Goal: Information Seeking & Learning: Learn about a topic

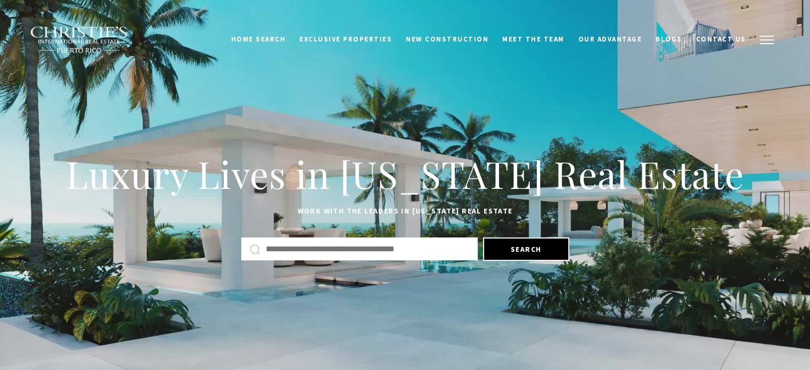
click at [763, 46] on button "button" at bounding box center [767, 40] width 28 height 31
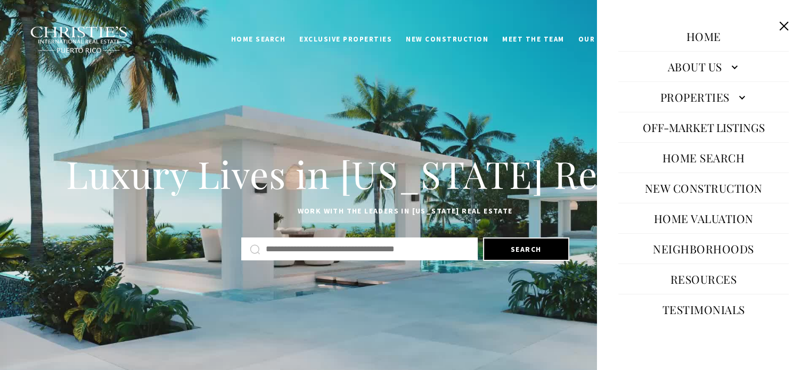
click at [738, 100] on link "Properties" at bounding box center [704, 97] width 170 height 26
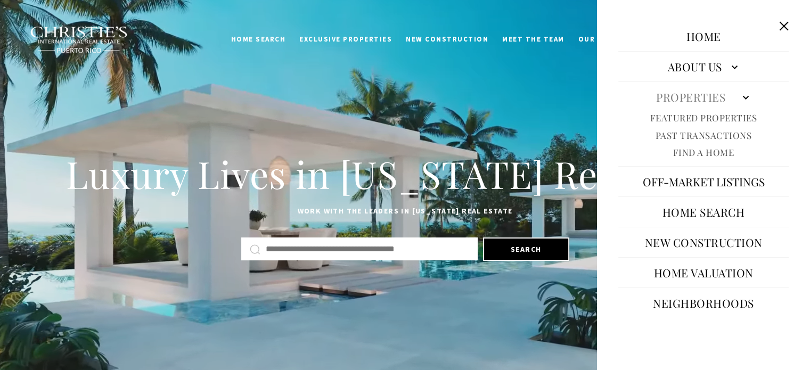
click at [720, 118] on link "Featured Properties" at bounding box center [704, 118] width 107 height 12
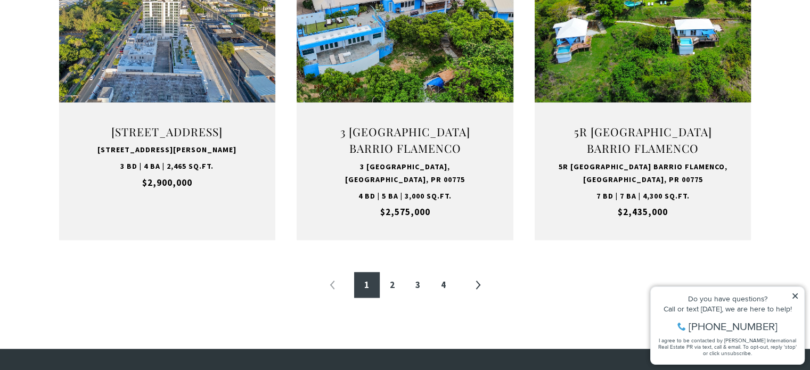
scroll to position [1205, 0]
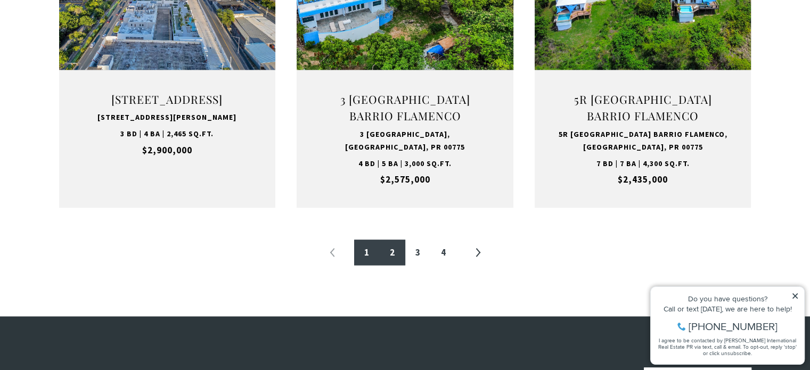
click at [389, 243] on link "2" at bounding box center [393, 253] width 26 height 26
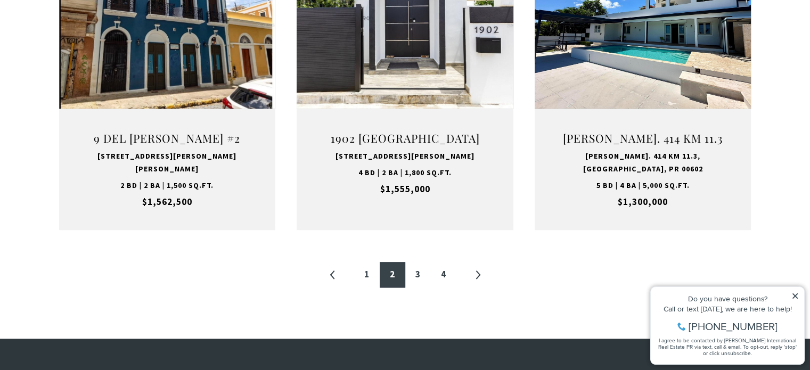
scroll to position [1168, 0]
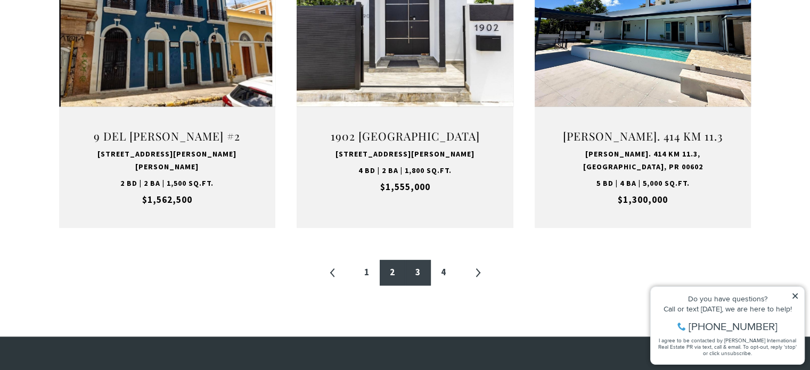
click at [419, 260] on link "3" at bounding box center [418, 273] width 26 height 26
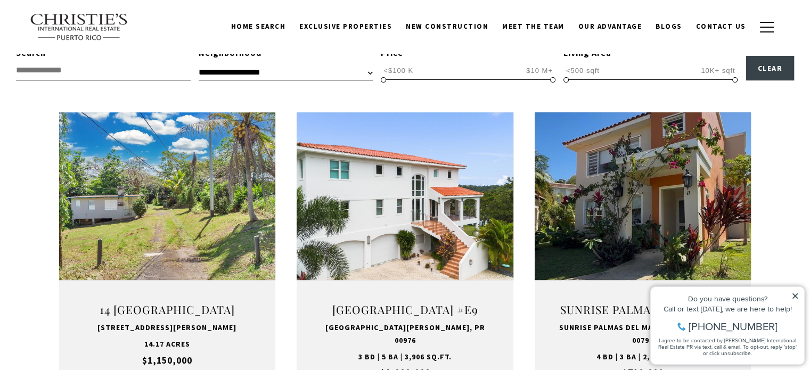
scroll to position [320, 0]
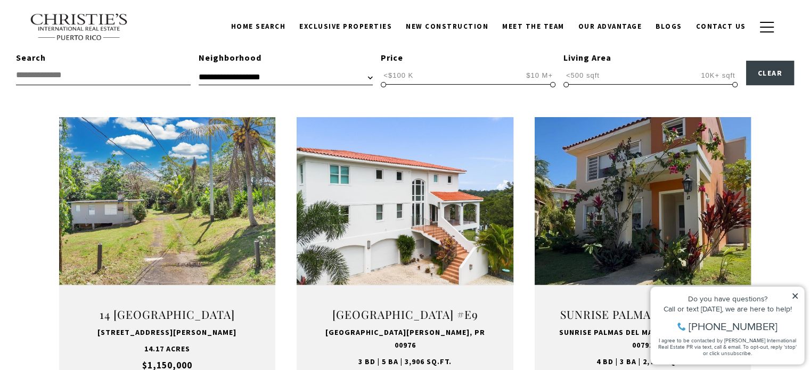
click at [197, 231] on link at bounding box center [167, 261] width 217 height 289
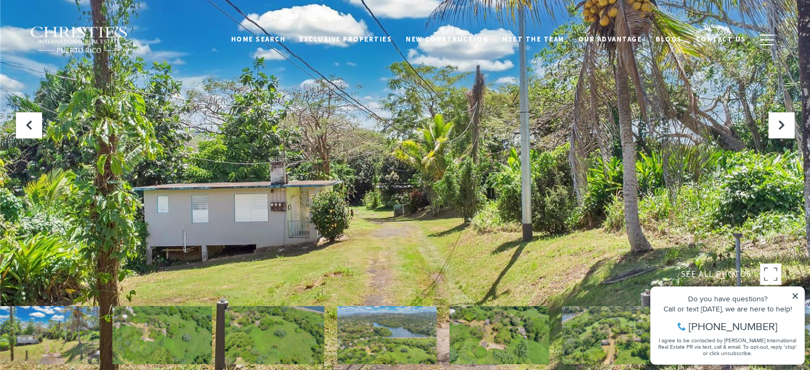
click at [795, 296] on icon at bounding box center [795, 296] width 5 height 5
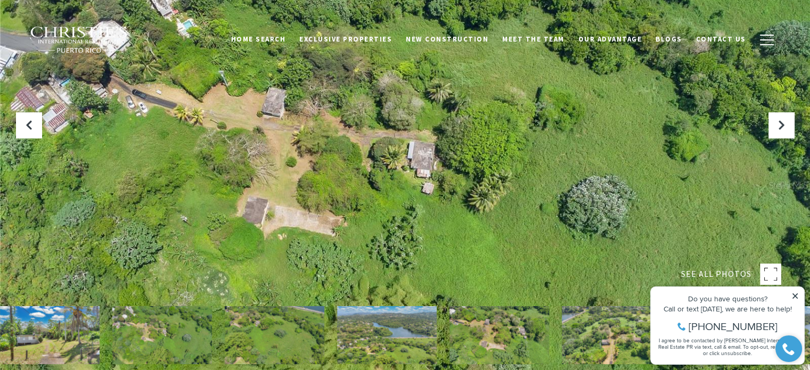
click at [795, 296] on icon at bounding box center [795, 296] width 5 height 5
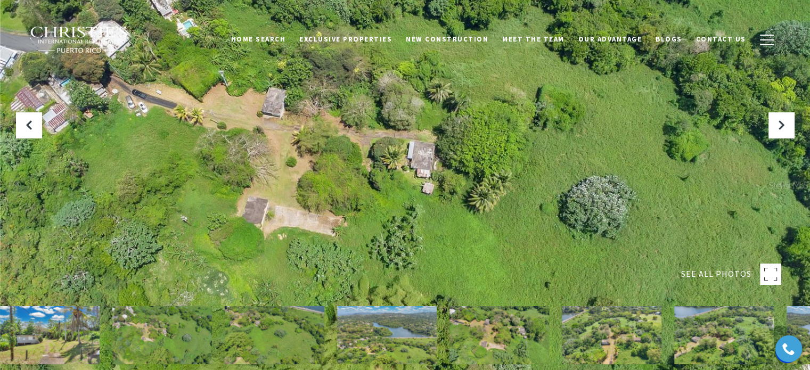
click at [58, 360] on img at bounding box center [50, 335] width 100 height 58
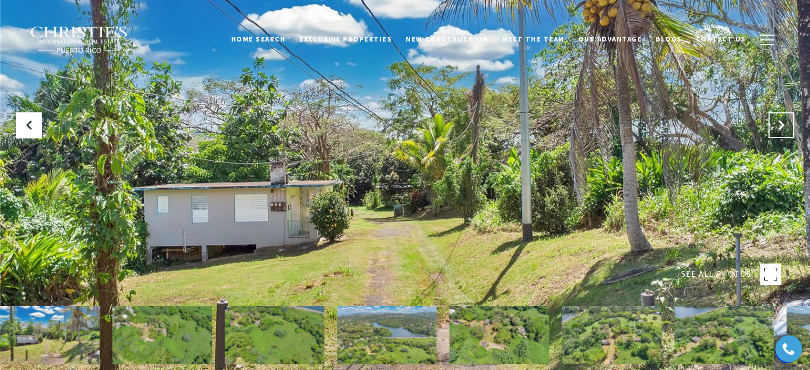
click at [784, 128] on icon "Next Slide" at bounding box center [781, 125] width 11 height 11
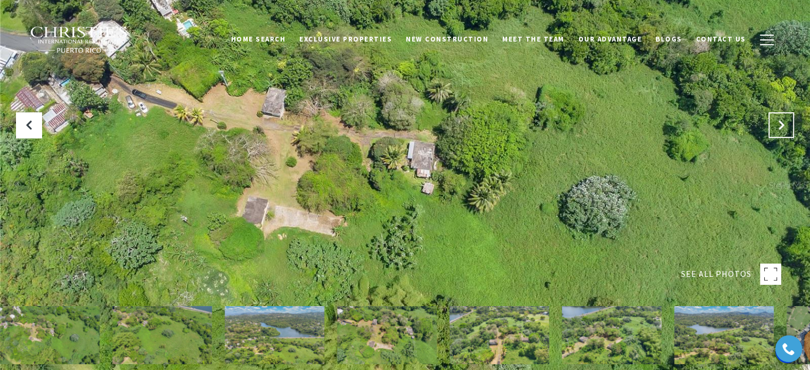
click at [779, 130] on icon "Next Slide" at bounding box center [781, 125] width 11 height 11
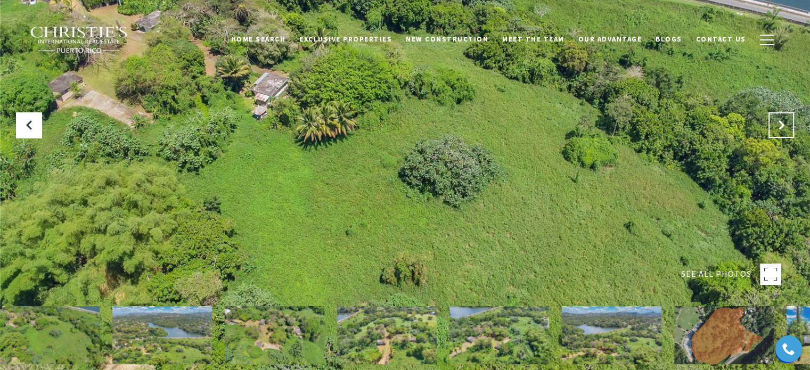
click at [788, 131] on button "Next Slide" at bounding box center [782, 125] width 26 height 26
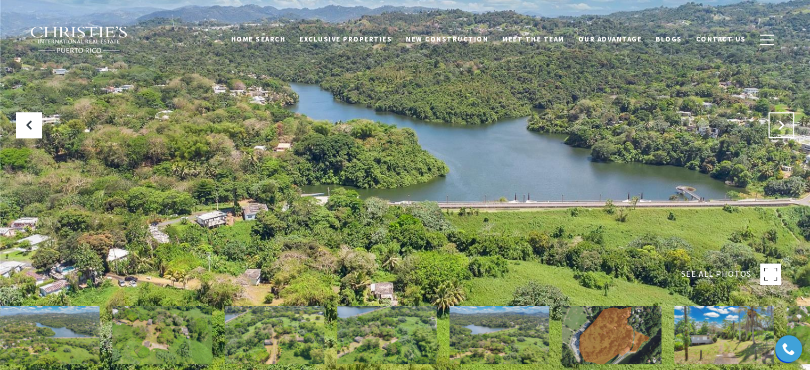
click at [779, 130] on icon "Next Slide" at bounding box center [781, 125] width 11 height 11
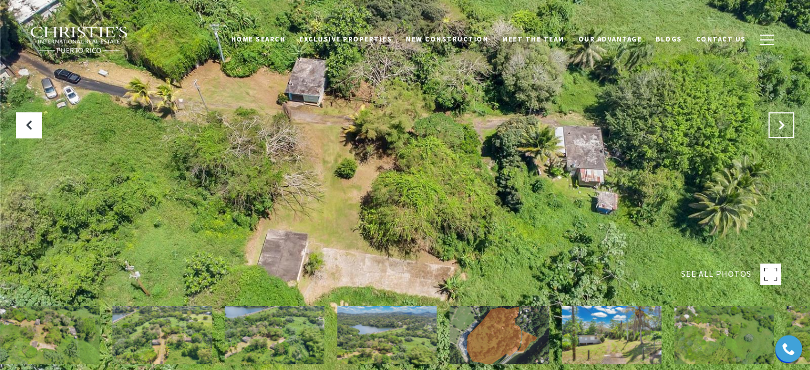
click at [775, 134] on button "Next Slide" at bounding box center [782, 125] width 26 height 26
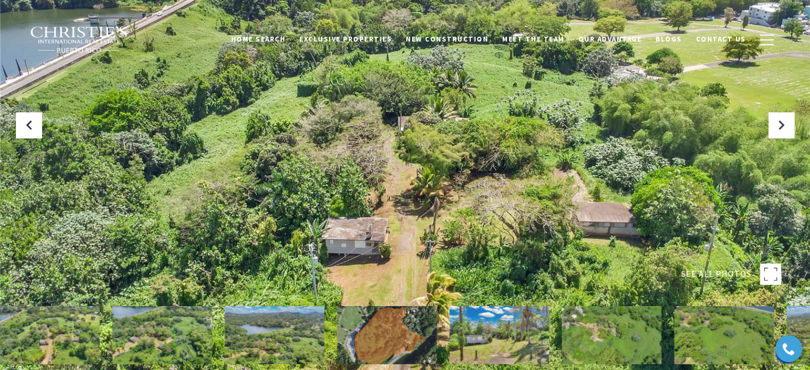
click at [776, 139] on div at bounding box center [405, 185] width 810 height 370
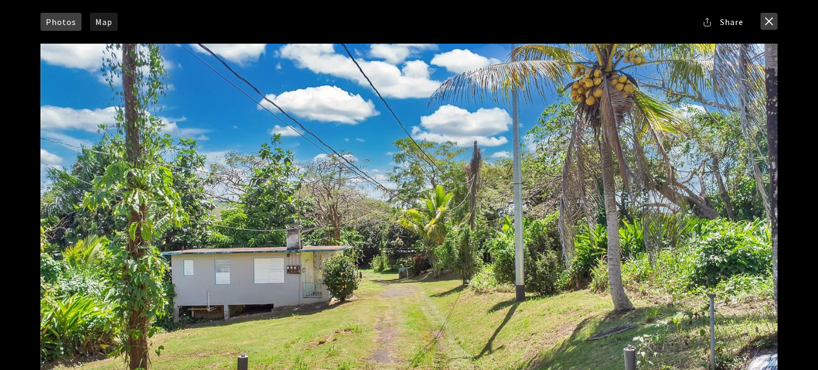
click at [773, 18] on button "close modal" at bounding box center [769, 21] width 17 height 17
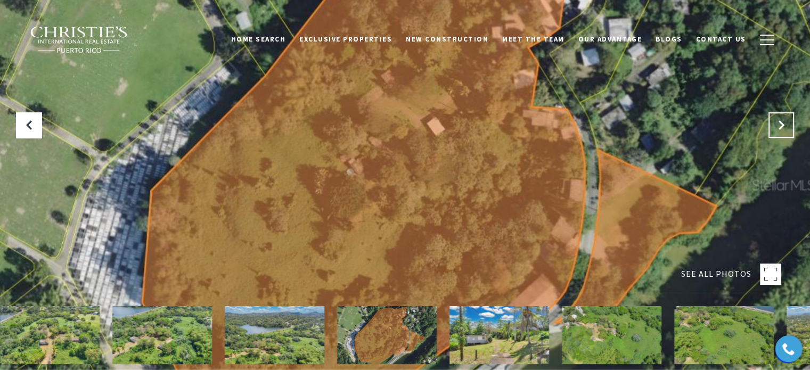
click at [779, 127] on icon "Next Slide" at bounding box center [781, 125] width 11 height 11
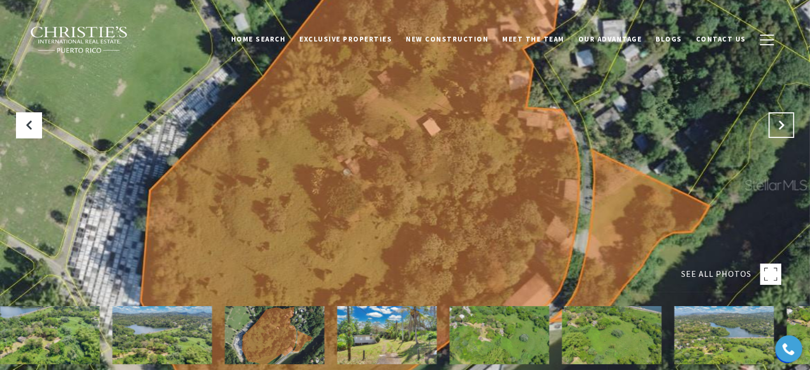
click at [780, 132] on button "Next Slide" at bounding box center [782, 125] width 26 height 26
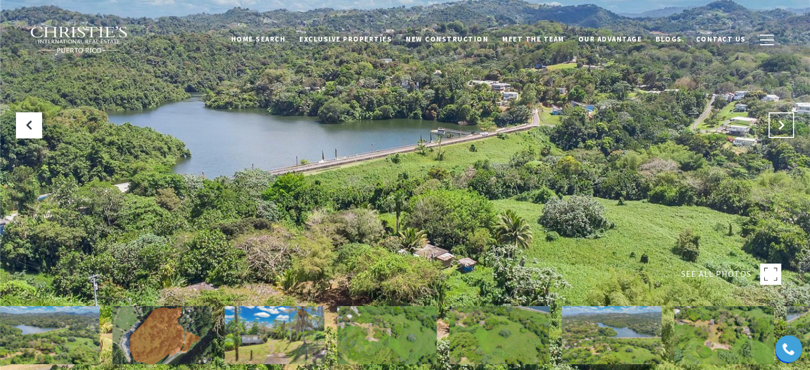
click at [772, 127] on button "Next Slide" at bounding box center [782, 125] width 26 height 26
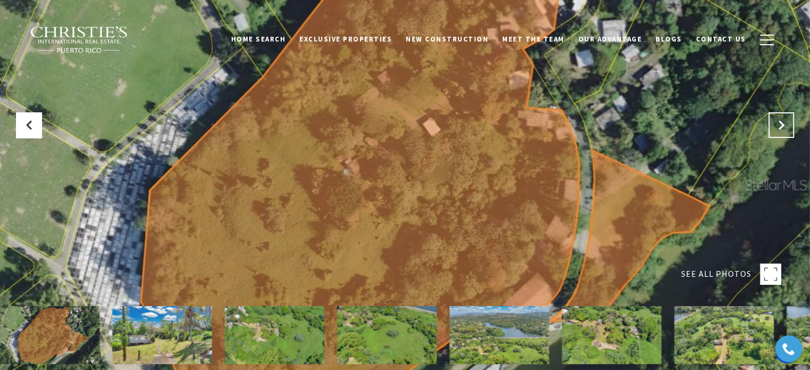
click at [778, 128] on icon "Next Slide" at bounding box center [781, 125] width 11 height 11
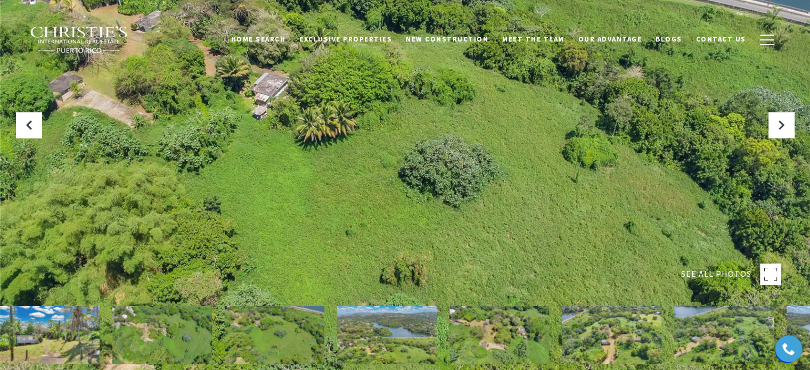
click at [270, 330] on img at bounding box center [275, 335] width 100 height 58
click at [140, 339] on img at bounding box center [162, 335] width 100 height 58
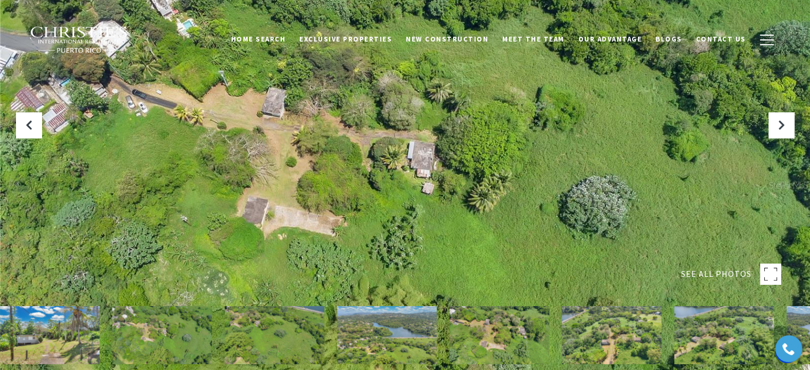
click at [55, 343] on img at bounding box center [50, 335] width 100 height 58
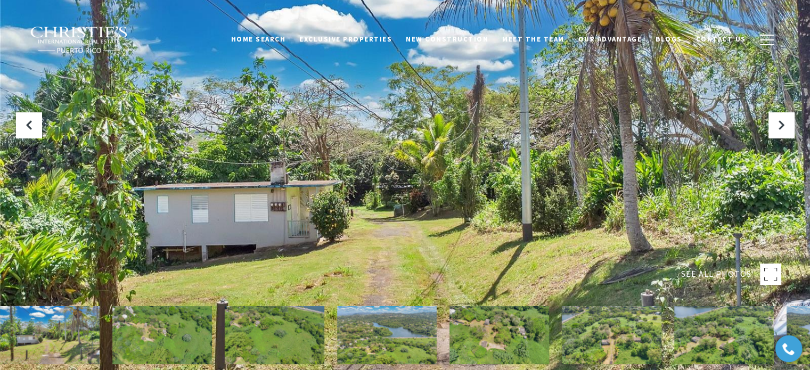
click at [183, 308] on img at bounding box center [162, 335] width 100 height 58
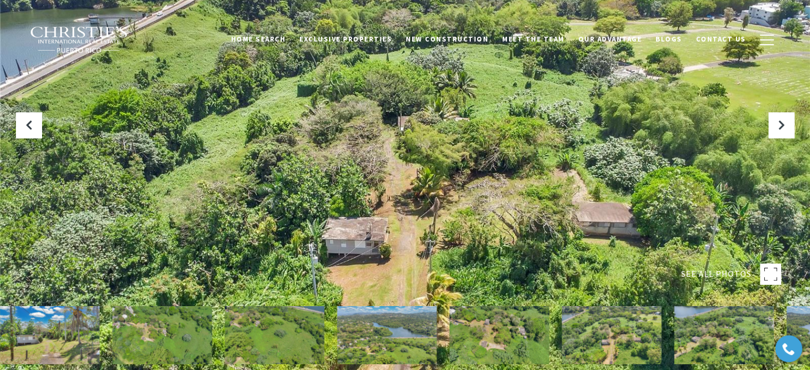
click at [280, 31] on link "Home Search" at bounding box center [258, 39] width 69 height 20
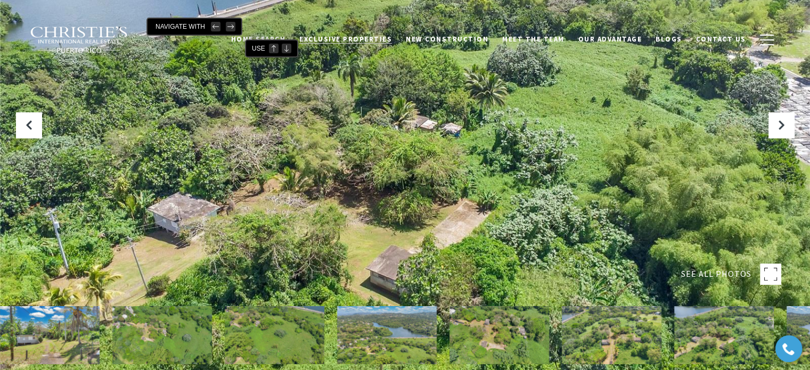
click at [356, 43] on span "Exclusive Properties" at bounding box center [345, 39] width 93 height 9
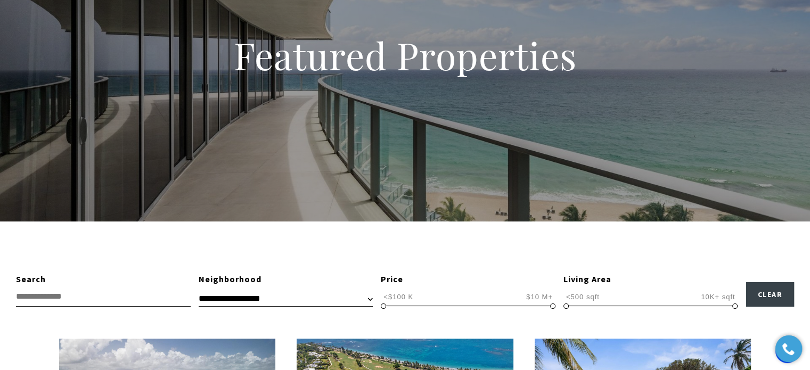
click at [145, 292] on input "text" at bounding box center [103, 297] width 175 height 20
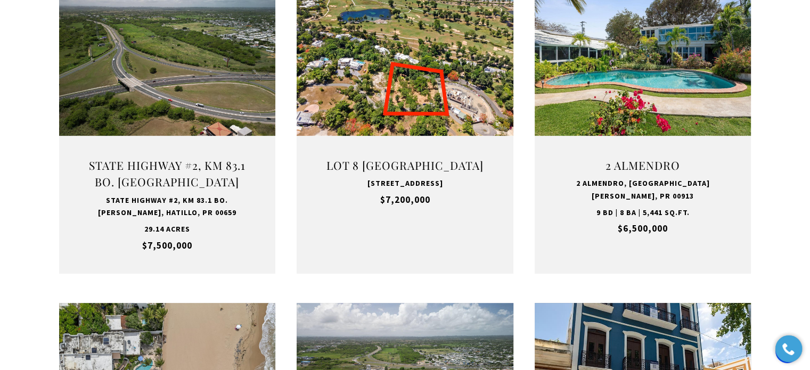
scroll to position [470, 0]
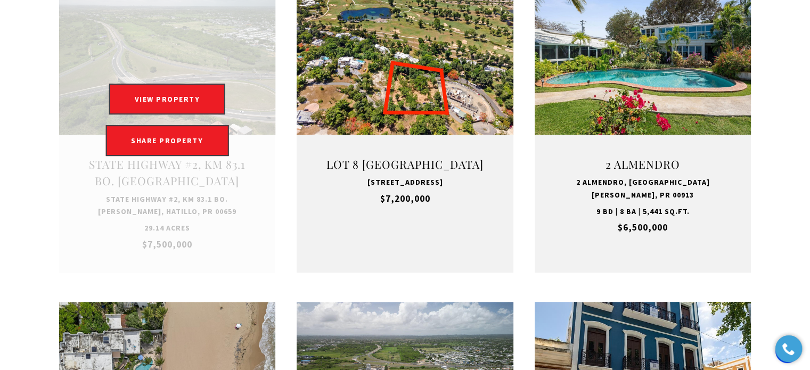
click at [150, 176] on link "Open this option" at bounding box center [167, 120] width 217 height 306
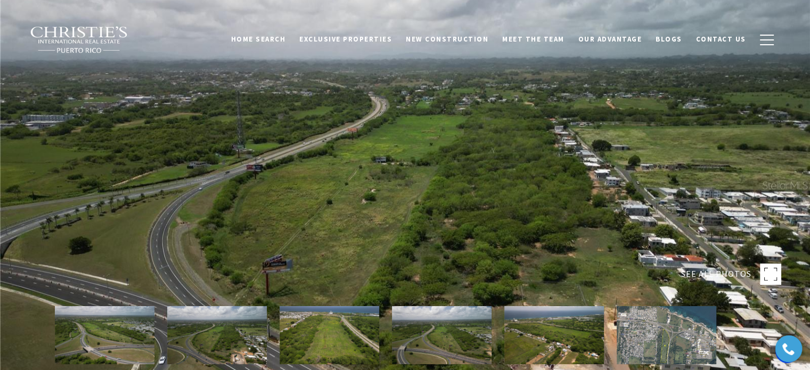
click at [330, 322] on img at bounding box center [330, 335] width 100 height 58
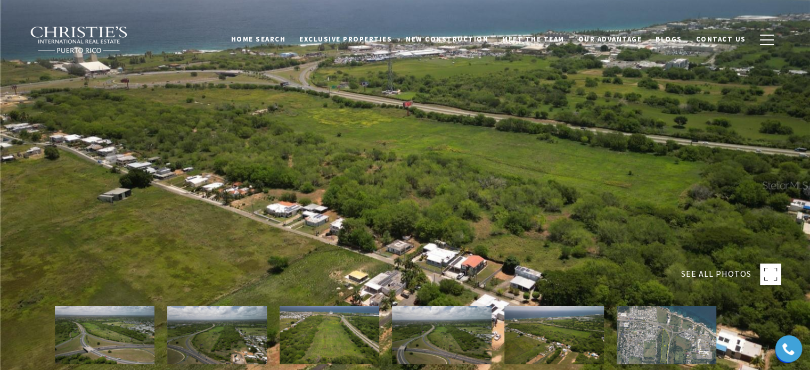
click at [330, 322] on img at bounding box center [330, 335] width 100 height 58
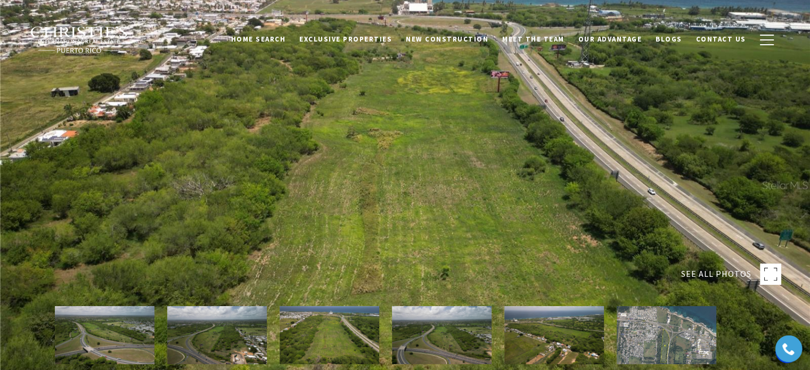
click at [312, 253] on div at bounding box center [405, 185] width 810 height 370
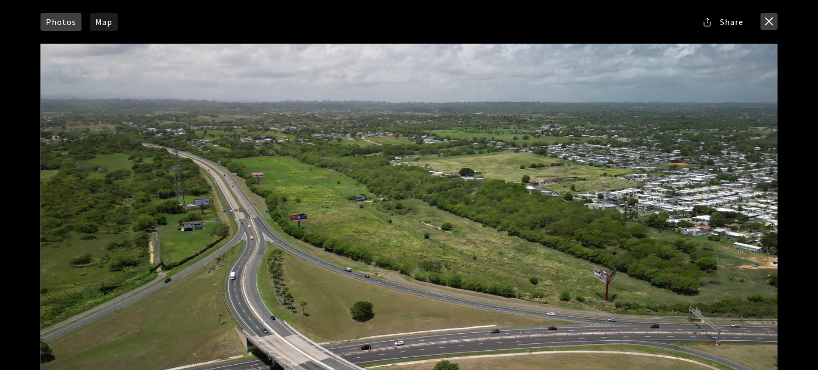
click at [775, 21] on button "close modal" at bounding box center [769, 21] width 17 height 17
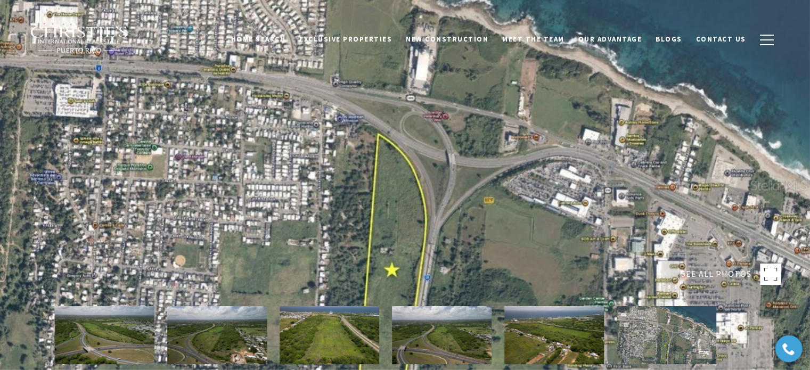
click at [281, 36] on link "Home Search" at bounding box center [258, 39] width 69 height 20
click at [369, 38] on span "Exclusive Properties" at bounding box center [345, 39] width 93 height 9
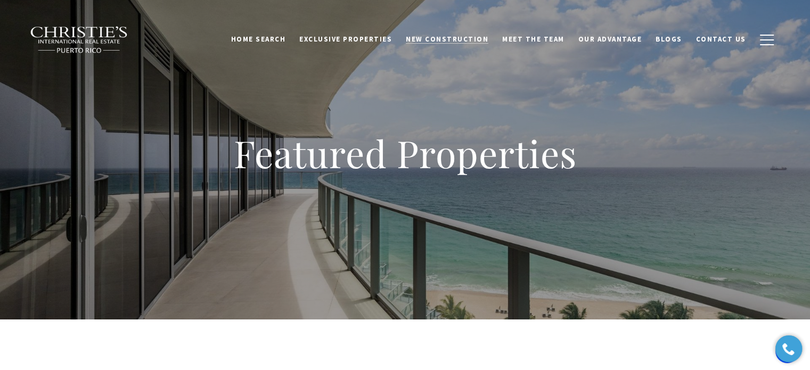
click at [476, 36] on span "New Construction" at bounding box center [447, 39] width 83 height 9
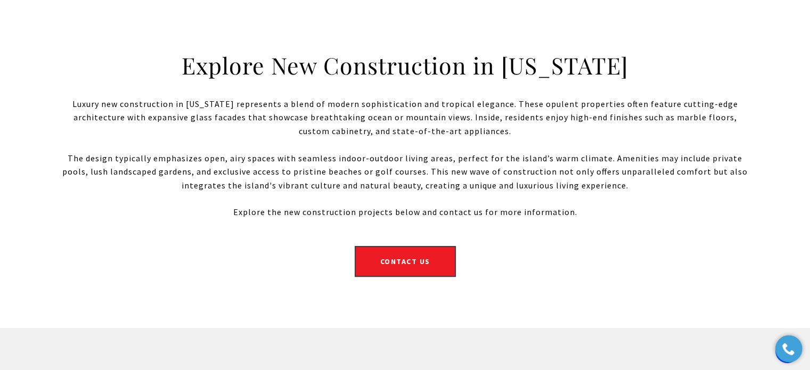
click at [747, 320] on div "Explore New Construction in [US_STATE] Luxury new construction in [US_STATE] re…" at bounding box center [405, 163] width 810 height 329
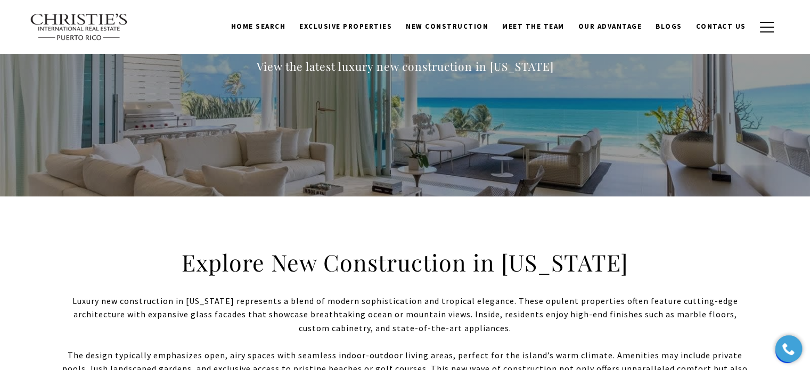
scroll to position [122, 0]
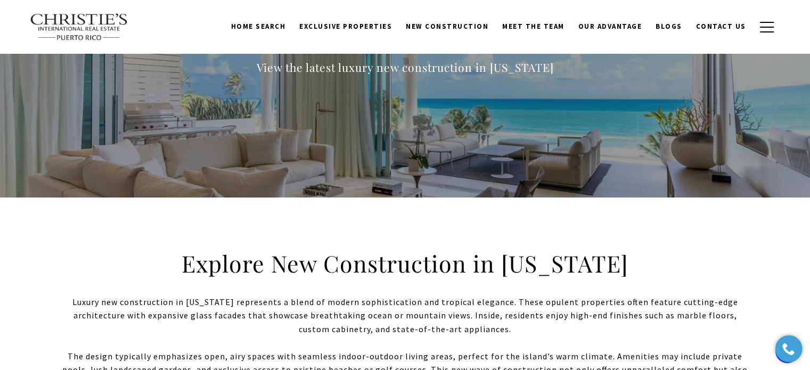
click at [272, 24] on link "Home Search" at bounding box center [258, 27] width 69 height 20
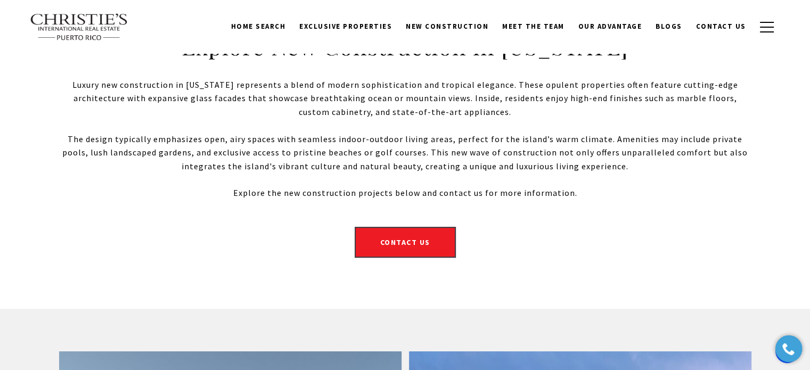
scroll to position [339, 0]
click at [286, 23] on link "Home Search" at bounding box center [258, 27] width 69 height 20
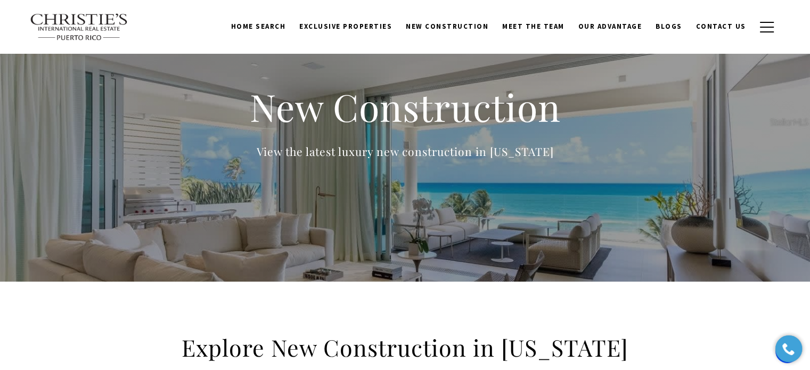
scroll to position [0, 0]
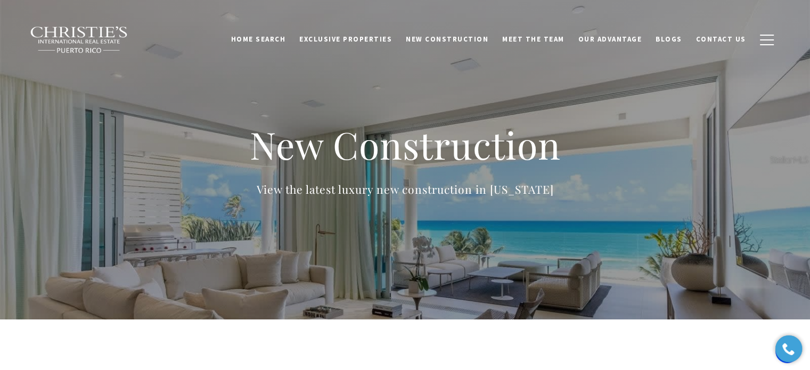
click at [557, 38] on link "Meet the Team" at bounding box center [533, 39] width 76 height 20
click at [542, 36] on link "Meet the Team" at bounding box center [533, 39] width 76 height 20
click at [547, 43] on link "Meet the Team" at bounding box center [533, 39] width 76 height 20
click at [552, 39] on link "Meet the Team" at bounding box center [533, 39] width 76 height 20
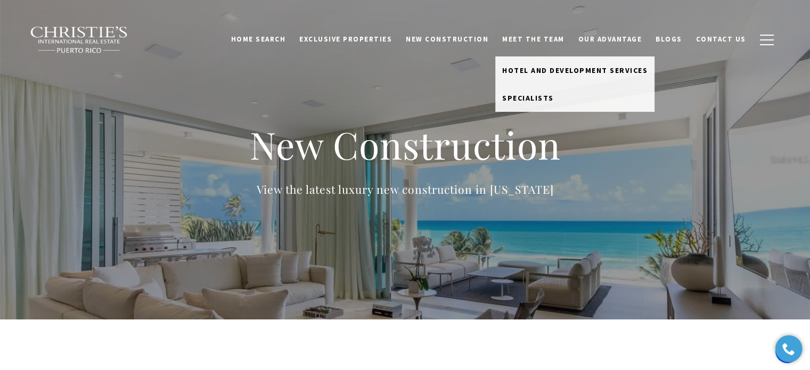
click at [546, 95] on span "Specialists" at bounding box center [528, 98] width 52 height 10
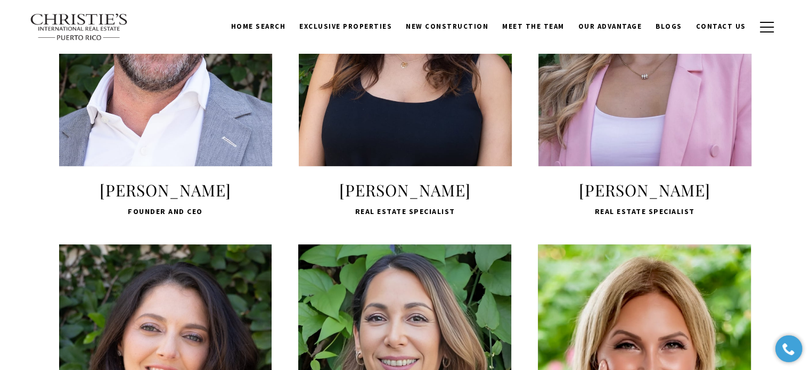
scroll to position [527, 0]
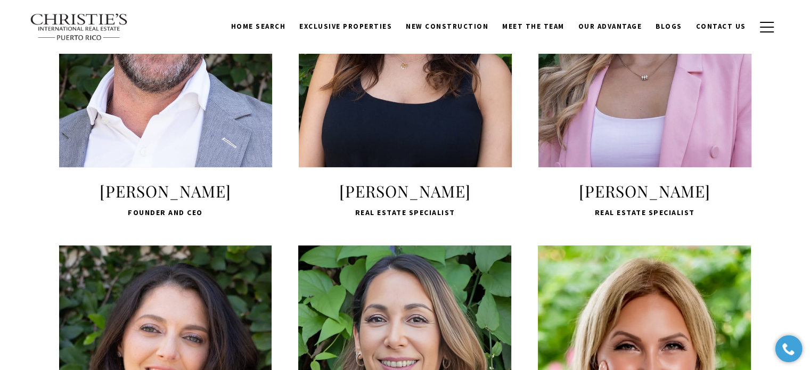
click at [696, 219] on div "[PERSON_NAME] Real Estate Specialist" at bounding box center [645, 200] width 213 height 38
click at [695, 219] on link "LEARN MORE [PERSON_NAME] Real Estate Specialist" at bounding box center [645, 54] width 213 height 329
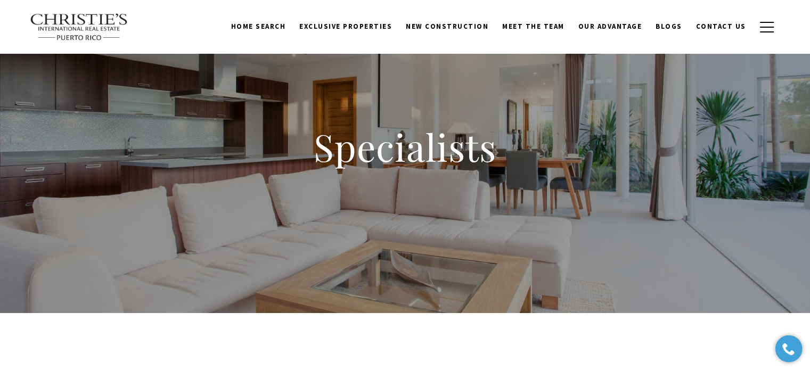
scroll to position [0, 0]
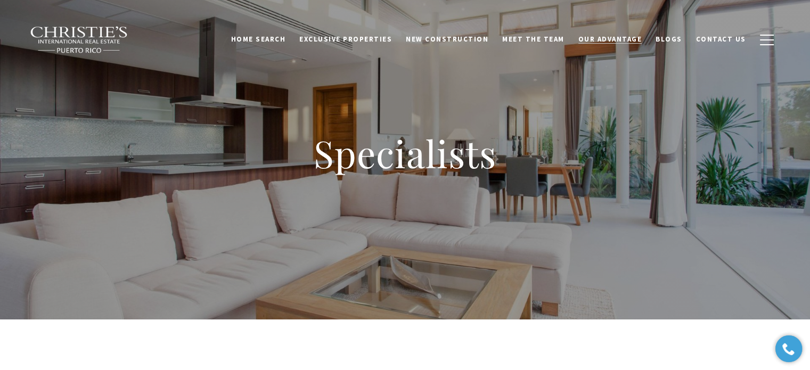
click at [623, 39] on span "Our Advantage" at bounding box center [611, 39] width 64 height 9
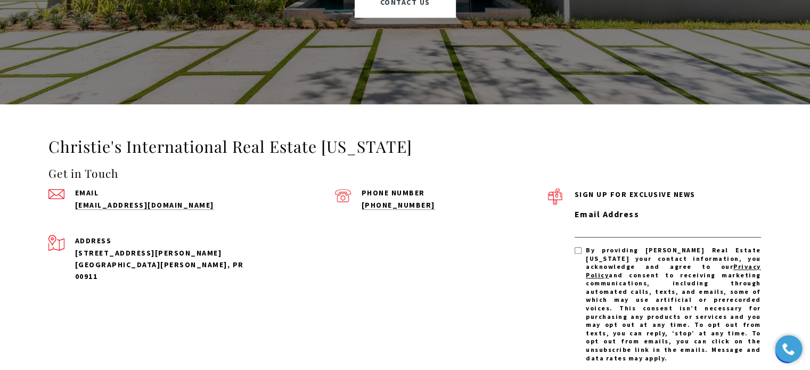
scroll to position [1033, 0]
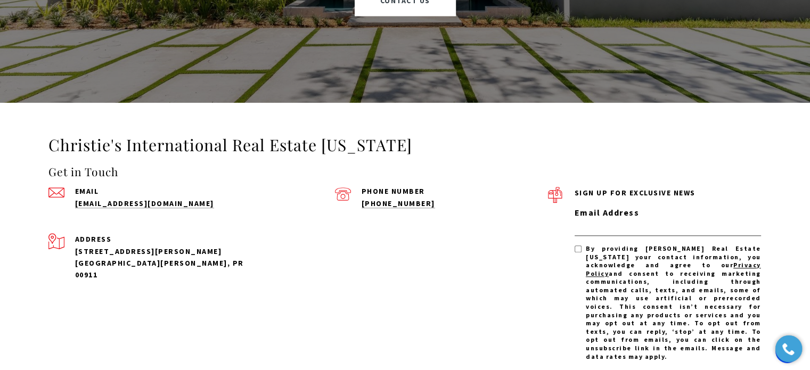
click at [650, 320] on span "By providing [PERSON_NAME] Real Estate [US_STATE] your contact information, you…" at bounding box center [673, 303] width 175 height 116
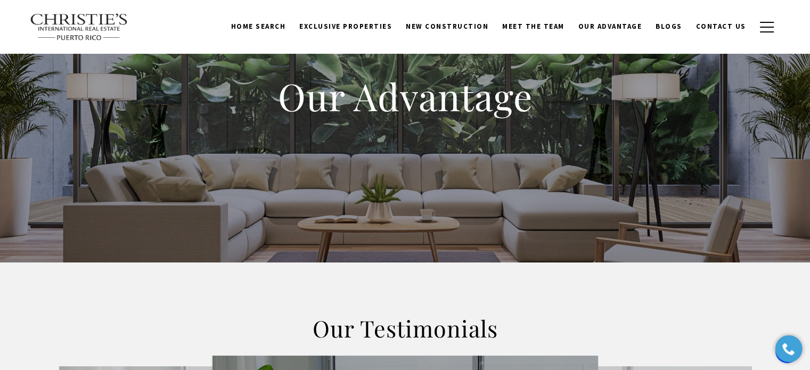
scroll to position [0, 0]
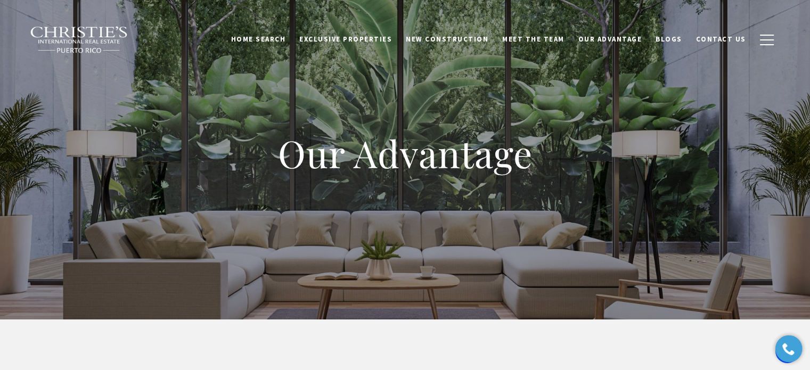
click at [274, 38] on link "Home Search" at bounding box center [258, 39] width 69 height 20
